Goal: Navigation & Orientation: Find specific page/section

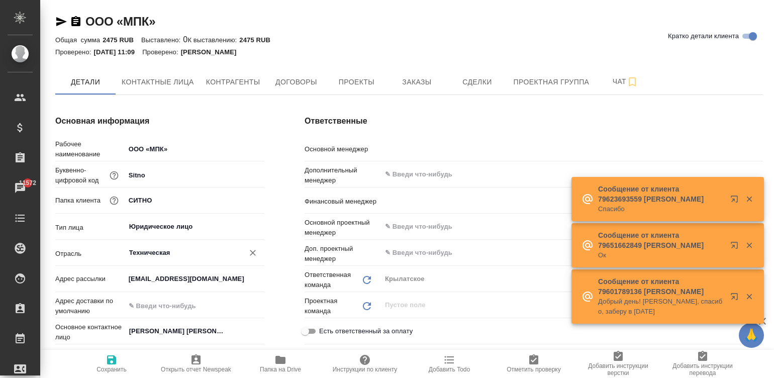
type textarea "x"
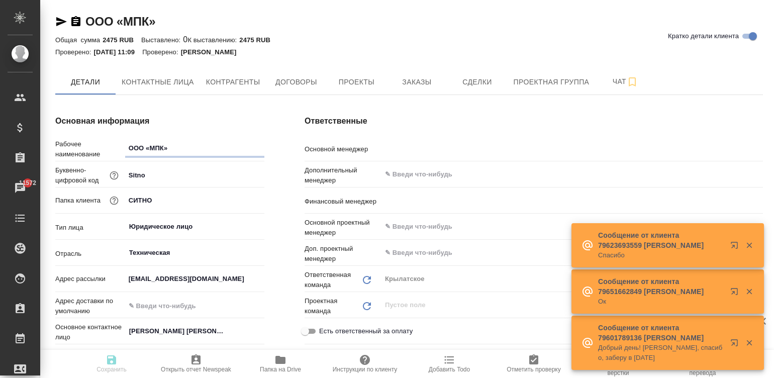
type textarea "x"
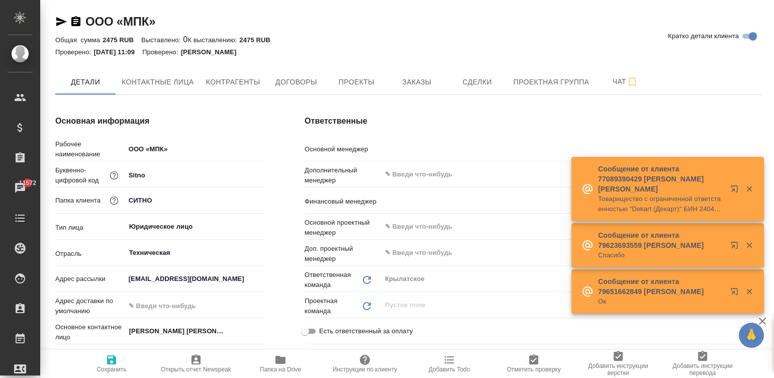
type textarea "x"
type input "[PERSON_NAME]"
type textarea "x"
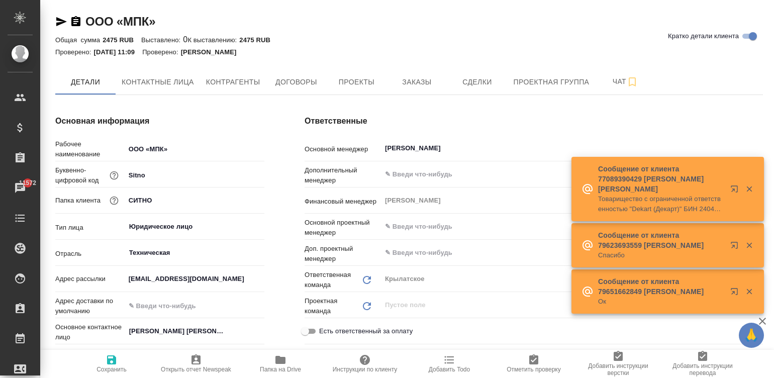
type textarea "x"
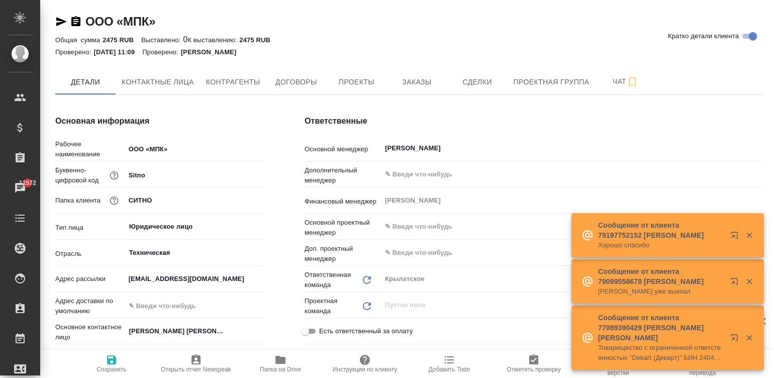
click at [279, 228] on div "Основная информация Рабочее наименование ООО «МПК» Буквенно-цифровой код Sitno …" at bounding box center [159, 301] width 249 height 413
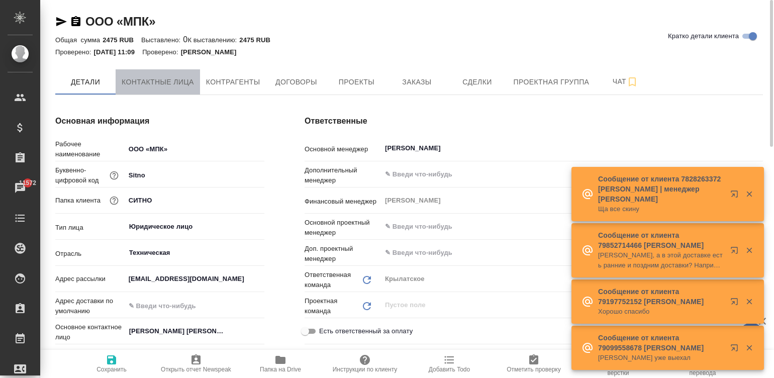
click at [168, 82] on span "Контактные лица" at bounding box center [158, 82] width 72 height 13
select select "RU"
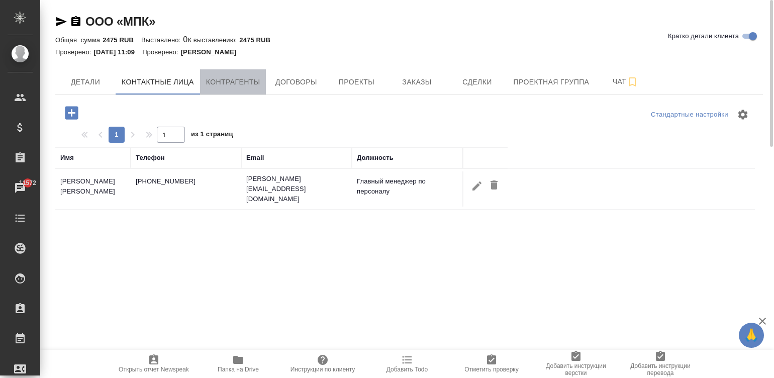
click at [221, 85] on span "Контрагенты" at bounding box center [233, 82] width 54 height 13
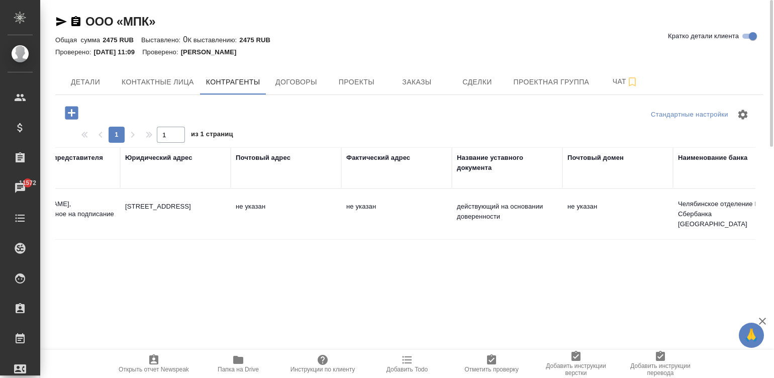
scroll to position [0, 265]
